Goal: Task Accomplishment & Management: Use online tool/utility

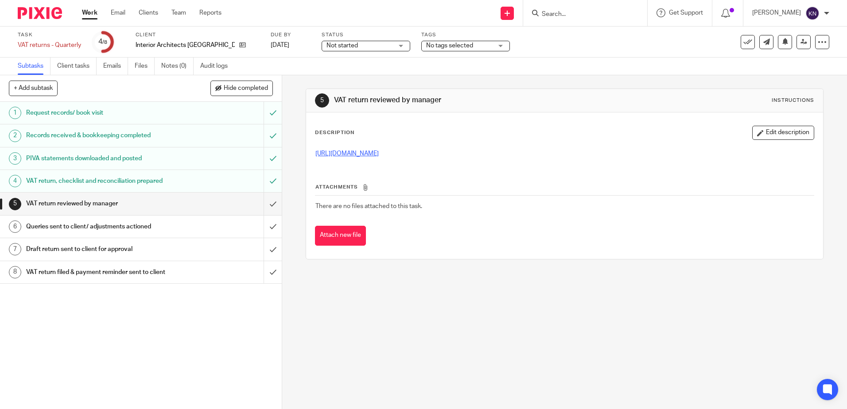
click at [359, 153] on link "https://cloudimanage.com/work/link/f/LLP!10284244" at bounding box center [346, 154] width 63 height 6
click at [267, 205] on input "submit" at bounding box center [141, 204] width 282 height 22
click at [267, 228] on input "submit" at bounding box center [141, 227] width 282 height 22
click at [265, 250] on input "submit" at bounding box center [141, 249] width 282 height 22
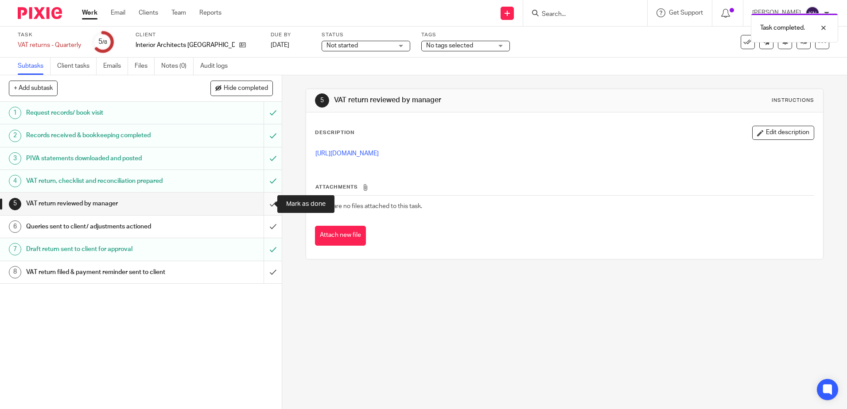
click at [263, 203] on input "submit" at bounding box center [141, 204] width 282 height 22
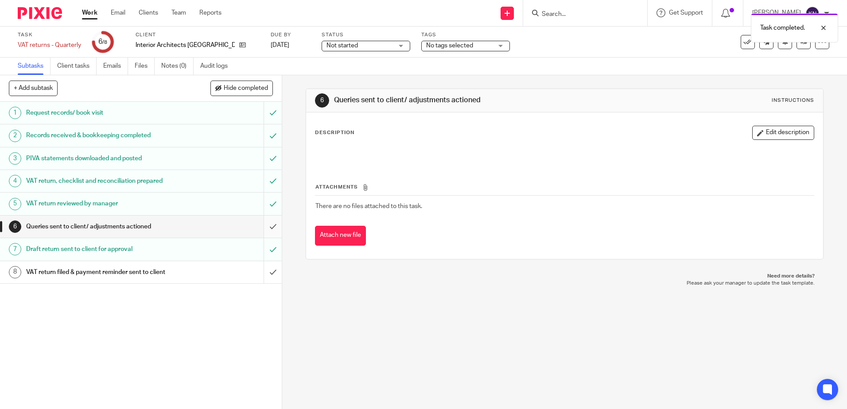
click at [263, 225] on input "submit" at bounding box center [141, 227] width 282 height 22
